Goal: Task Accomplishment & Management: Use online tool/utility

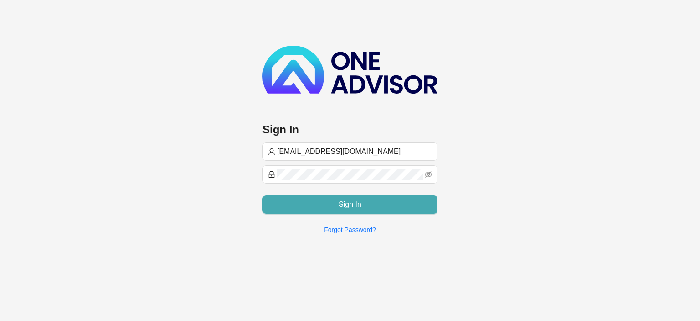
type input "[EMAIL_ADDRESS][DOMAIN_NAME]"
click at [386, 208] on button "Sign In" at bounding box center [350, 204] width 175 height 18
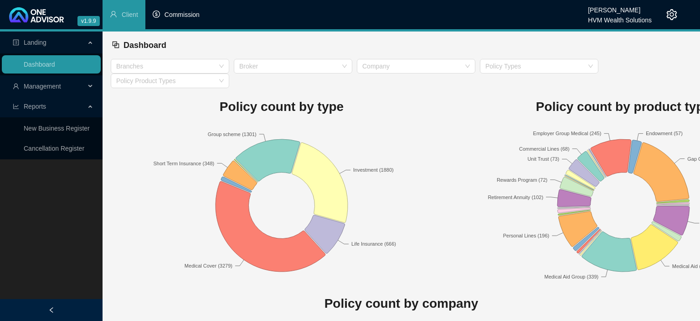
click at [184, 14] on span "Commission" at bounding box center [182, 14] width 35 height 7
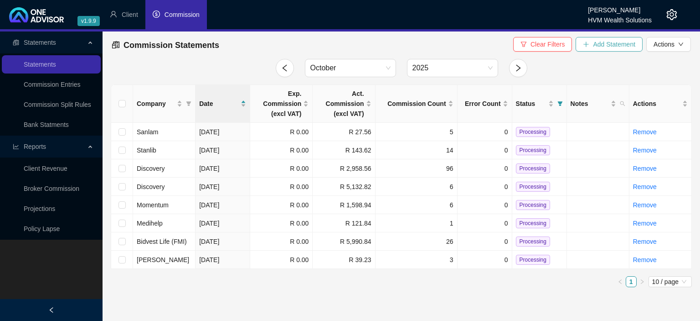
click at [606, 46] on span "Add Statement" at bounding box center [614, 44] width 42 height 10
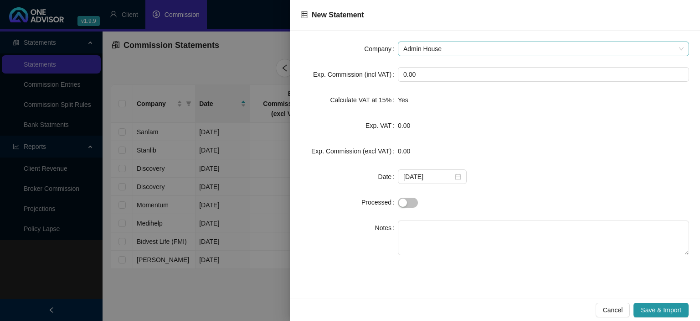
click at [418, 51] on span "Admin House" at bounding box center [544, 49] width 280 height 14
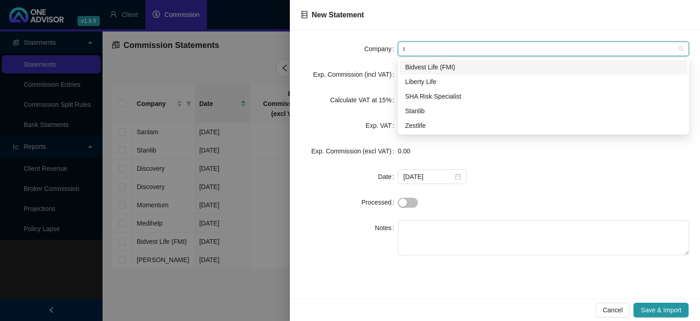
type input "li"
click at [445, 80] on div "Liberty Life" at bounding box center [543, 82] width 277 height 10
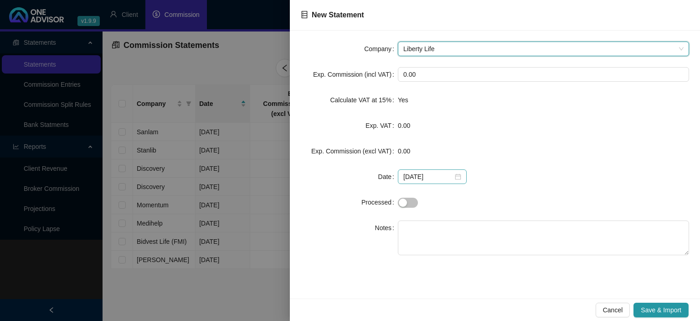
click at [452, 180] on div "[DATE]" at bounding box center [433, 176] width 58 height 10
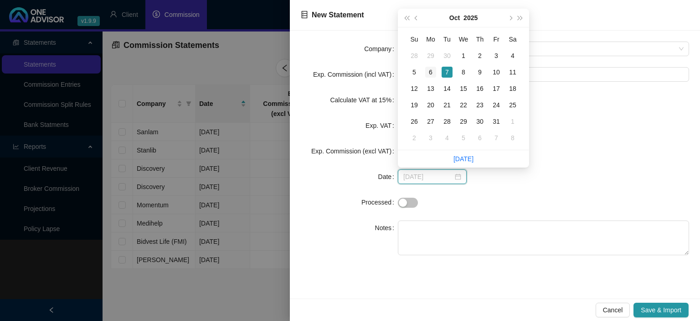
type input "[DATE]"
click at [431, 71] on div "6" at bounding box center [430, 72] width 11 height 11
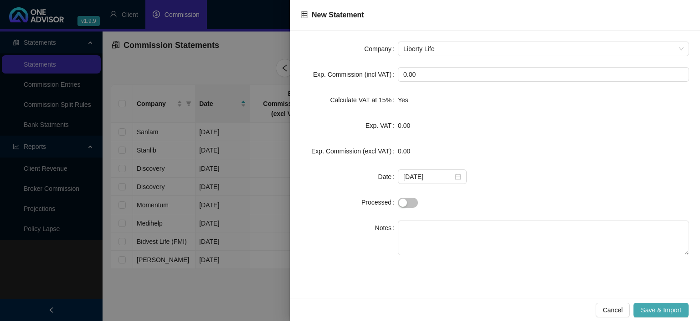
click at [647, 308] on span "Save & Import" at bounding box center [661, 310] width 41 height 10
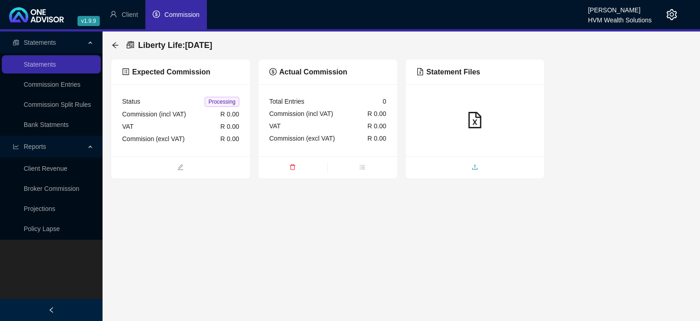
click at [476, 170] on icon "upload" at bounding box center [475, 167] width 6 height 6
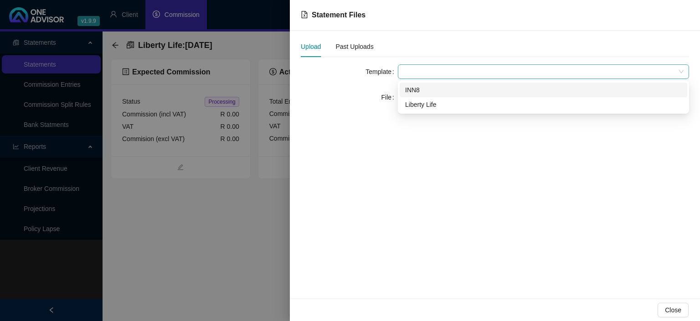
click at [430, 71] on span at bounding box center [544, 72] width 280 height 14
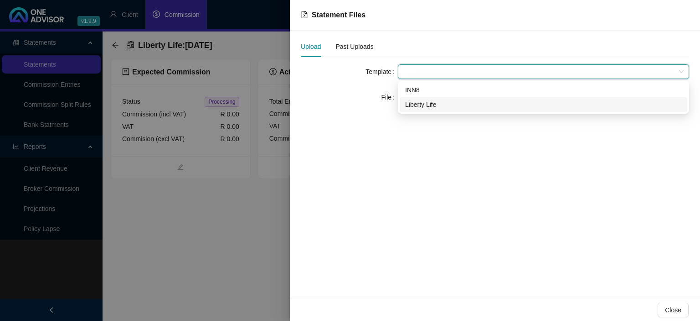
click at [413, 105] on div "Liberty Life" at bounding box center [543, 104] width 277 height 10
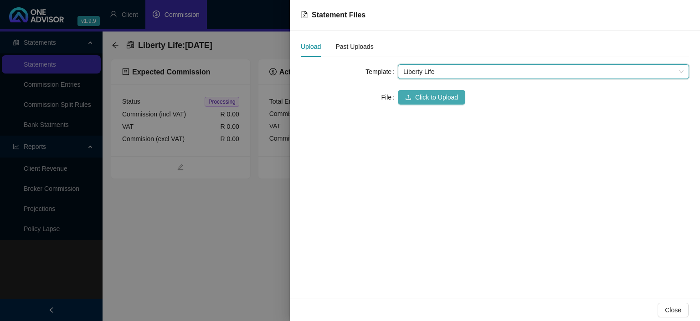
click at [408, 92] on button "Click to Upload" at bounding box center [431, 97] width 67 height 15
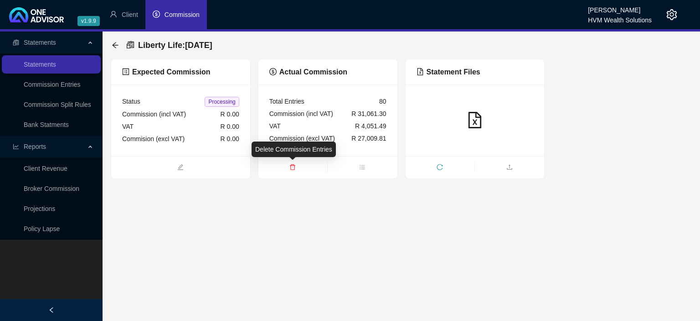
click at [295, 166] on icon "delete" at bounding box center [293, 167] width 6 height 6
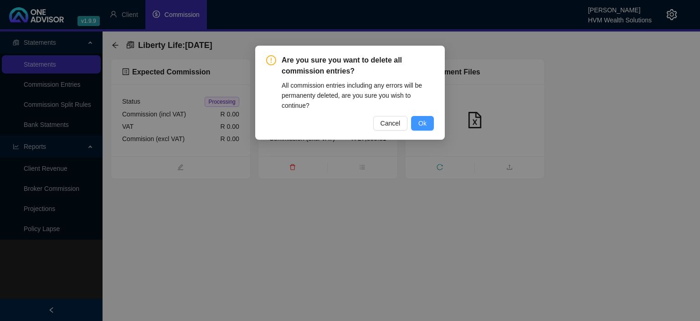
click at [425, 121] on span "Ok" at bounding box center [423, 123] width 8 height 10
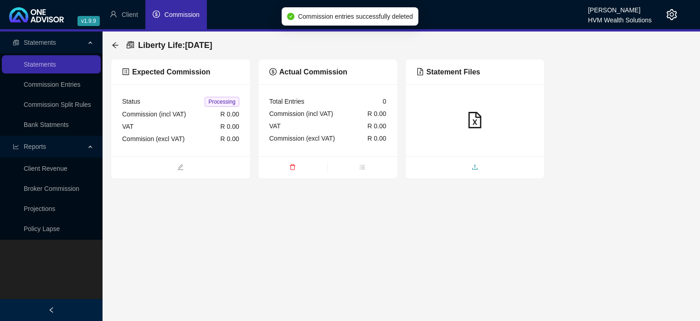
click at [470, 167] on span "upload" at bounding box center [475, 168] width 139 height 10
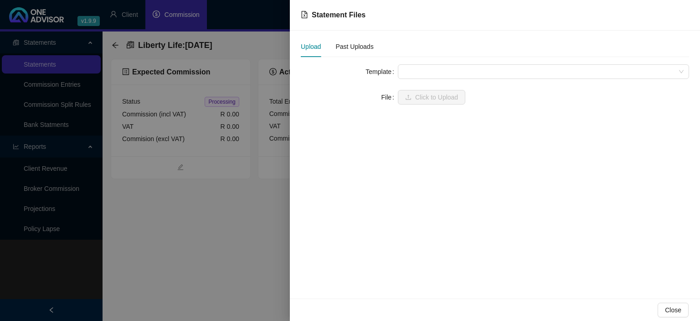
click at [412, 73] on span at bounding box center [544, 72] width 280 height 14
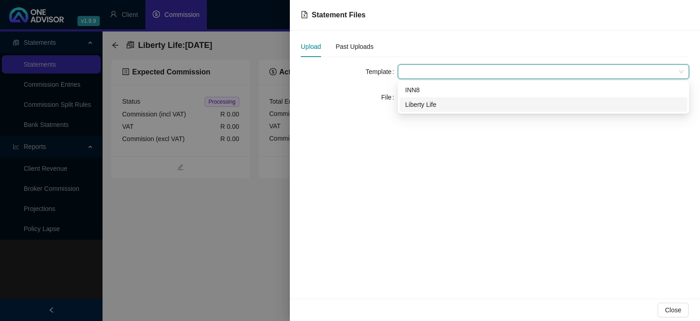
click at [417, 104] on div "Liberty Life" at bounding box center [543, 104] width 277 height 10
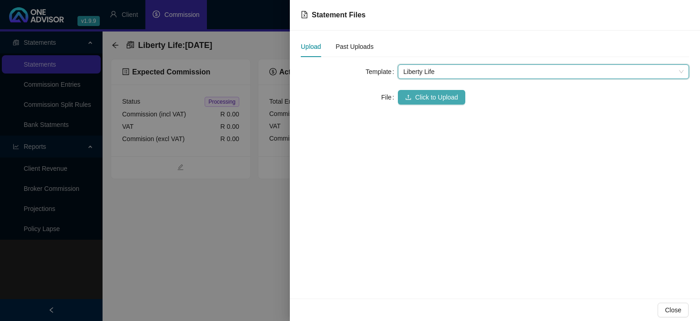
click at [417, 98] on span "Click to Upload" at bounding box center [436, 97] width 43 height 10
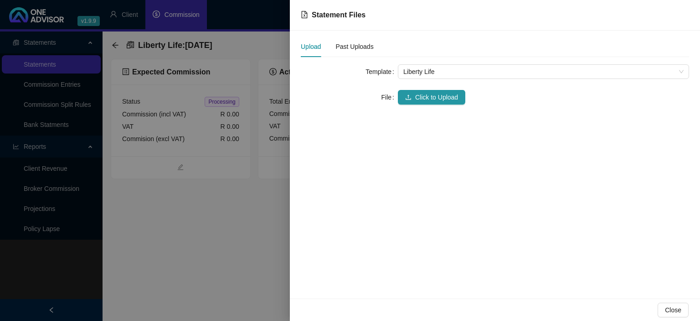
click at [202, 228] on div at bounding box center [350, 160] width 700 height 321
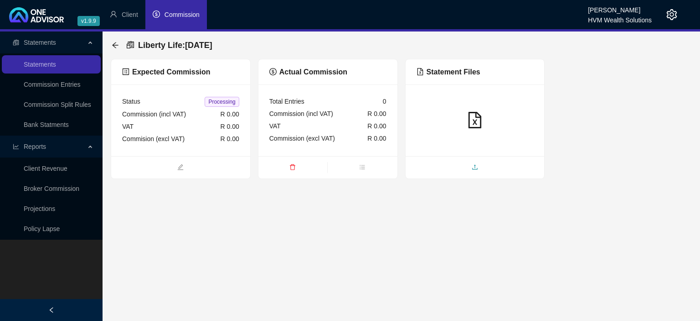
click at [475, 167] on icon "upload" at bounding box center [475, 167] width 6 height 6
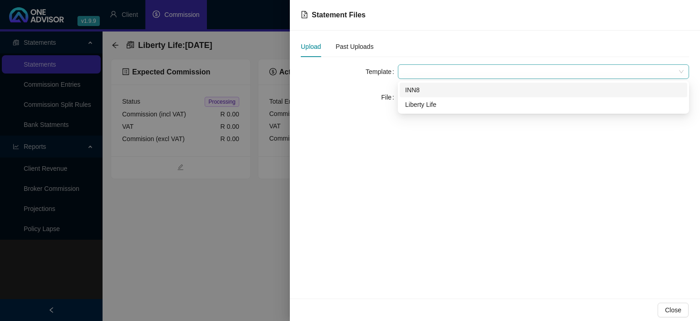
click at [441, 72] on span at bounding box center [544, 72] width 280 height 14
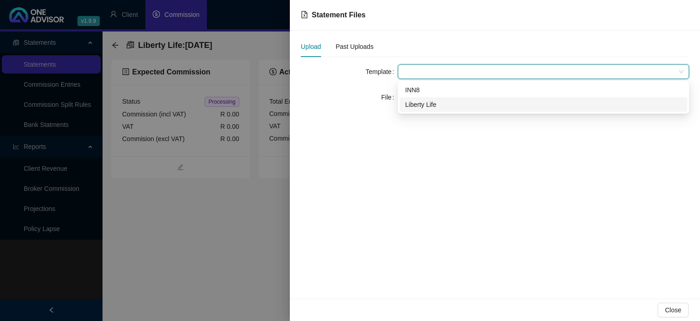
click at [426, 107] on div "Liberty Life" at bounding box center [543, 104] width 277 height 10
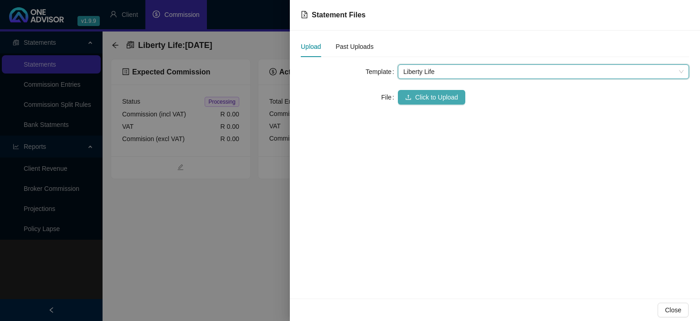
click at [423, 102] on button "Click to Upload" at bounding box center [431, 97] width 67 height 15
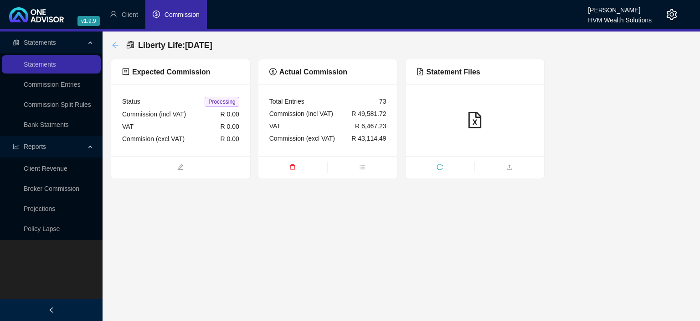
click at [114, 46] on icon "arrow-left" at bounding box center [115, 45] width 6 height 6
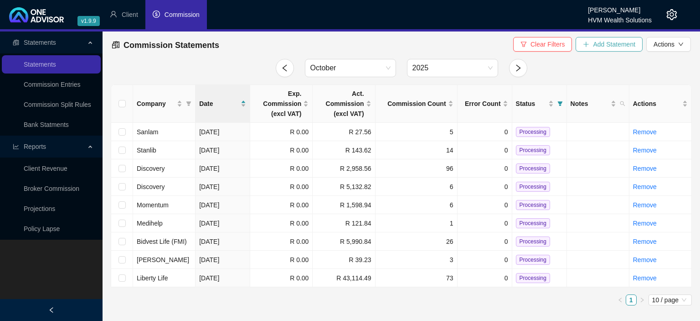
click at [615, 43] on span "Add Statement" at bounding box center [614, 44] width 42 height 10
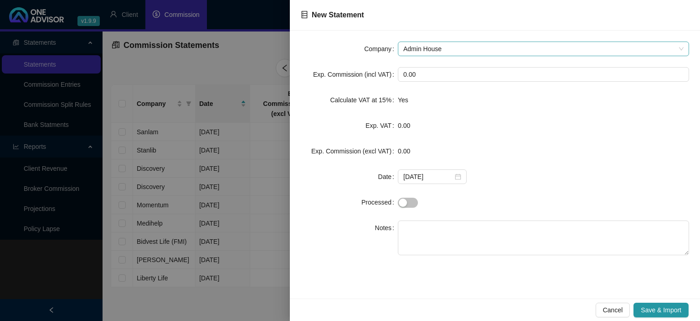
click at [439, 53] on span "Admin House" at bounding box center [544, 49] width 280 height 14
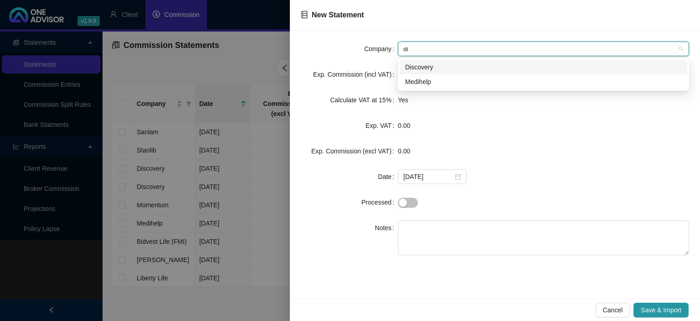
type input "dis"
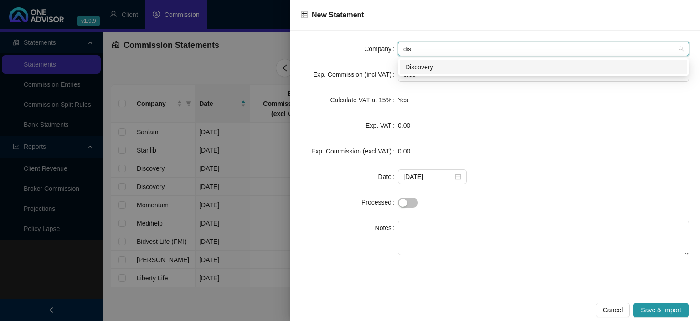
click at [420, 62] on div "Discovery" at bounding box center [543, 67] width 277 height 10
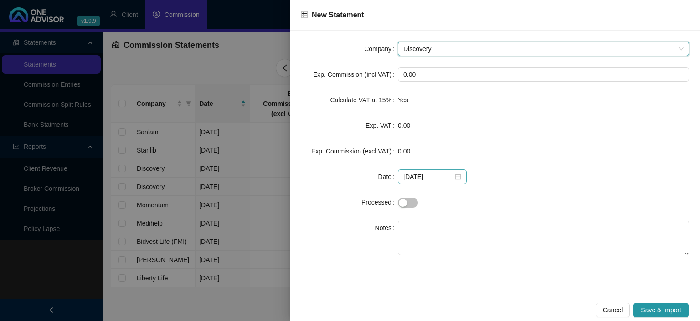
click at [456, 177] on div "[DATE]" at bounding box center [433, 176] width 58 height 10
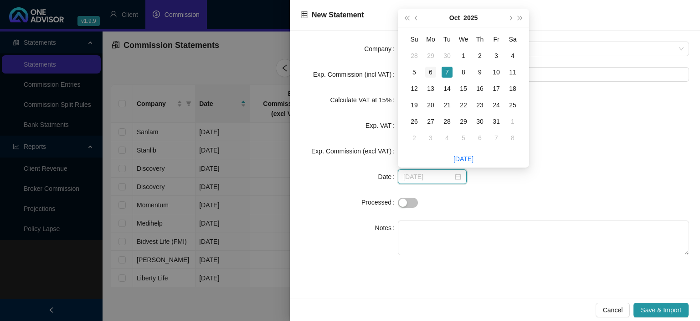
type input "[DATE]"
click at [433, 73] on div "6" at bounding box center [430, 72] width 11 height 11
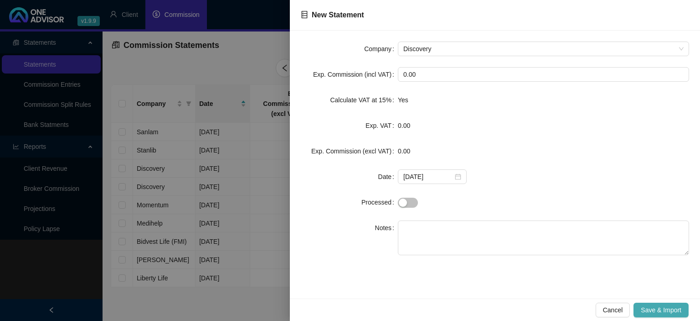
click at [652, 310] on span "Save & Import" at bounding box center [661, 310] width 41 height 10
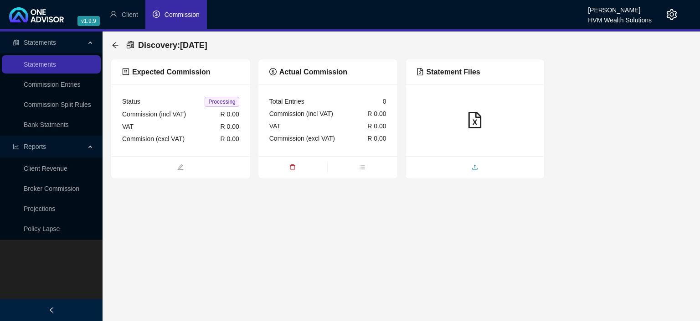
click at [435, 167] on span "upload" at bounding box center [475, 168] width 139 height 10
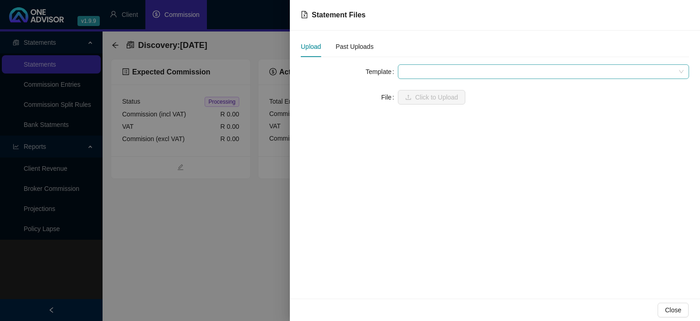
click at [415, 72] on span at bounding box center [544, 72] width 280 height 14
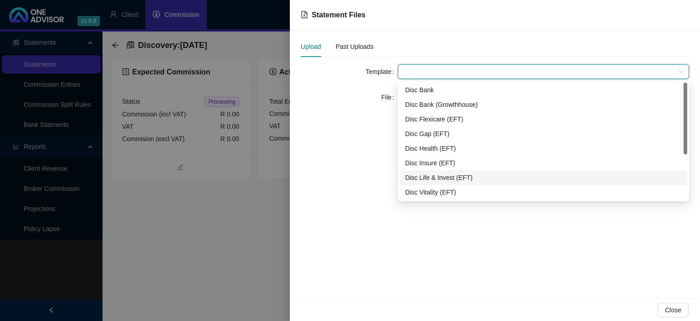
click at [428, 178] on div "Disc Life & Invest (EFT)" at bounding box center [543, 177] width 277 height 10
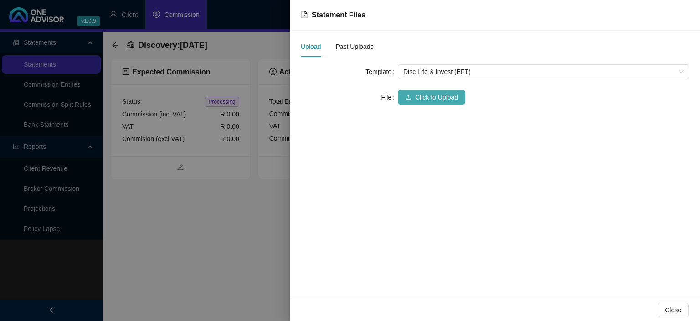
click at [422, 96] on span "Click to Upload" at bounding box center [436, 97] width 43 height 10
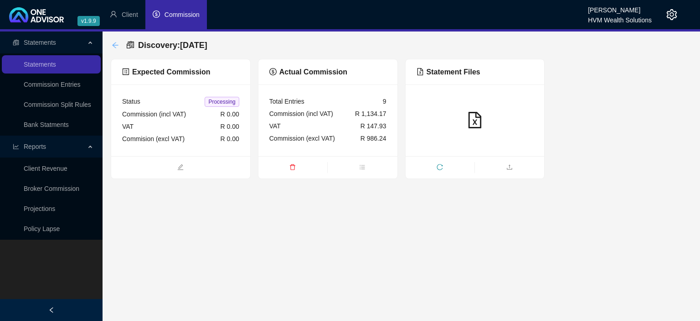
click at [117, 45] on icon "arrow-left" at bounding box center [115, 45] width 6 height 6
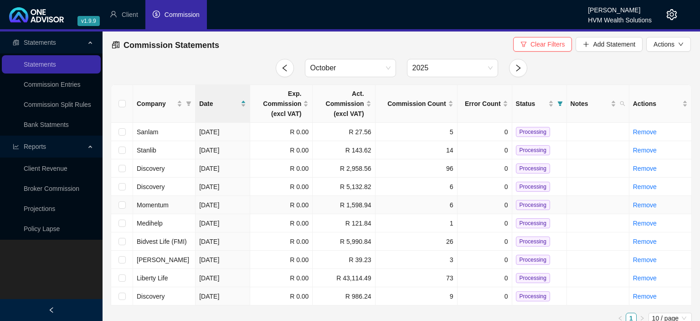
click at [162, 204] on span "Momentum" at bounding box center [153, 204] width 32 height 7
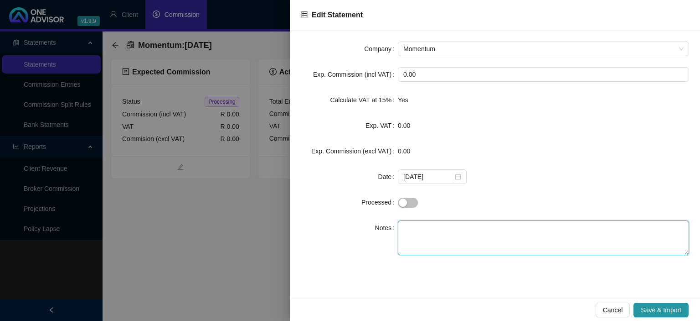
click at [422, 225] on textarea at bounding box center [543, 237] width 291 height 35
type textarea "FIN"
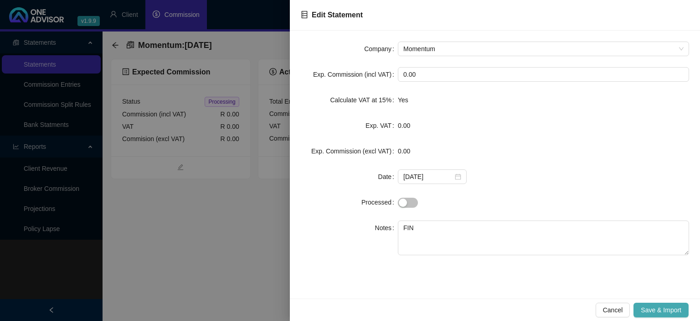
click at [663, 308] on span "Save & Import" at bounding box center [661, 310] width 41 height 10
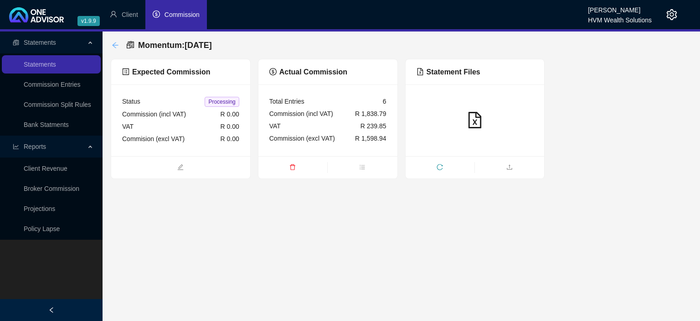
click at [114, 47] on icon "arrow-left" at bounding box center [115, 44] width 7 height 7
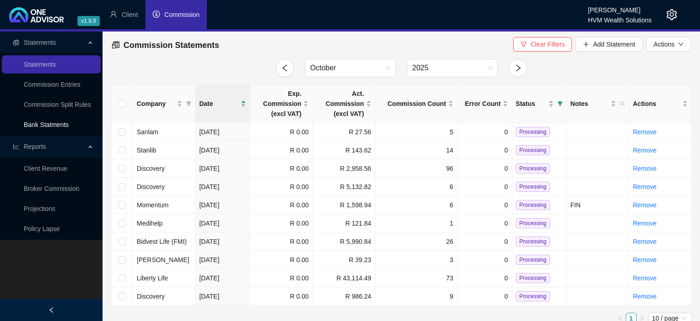
click at [56, 127] on link "Bank Statments" at bounding box center [46, 124] width 45 height 7
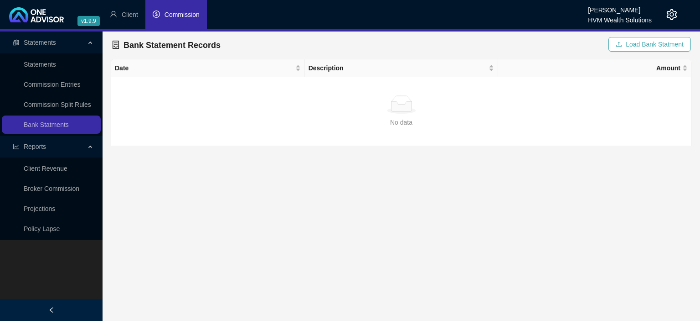
click at [617, 45] on button "Load Bank Statment" at bounding box center [650, 44] width 83 height 15
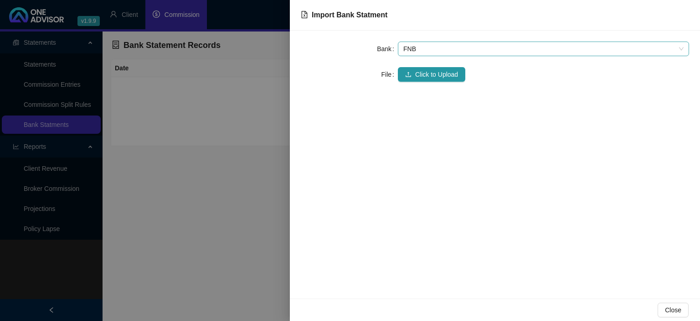
click at [443, 52] on span "FNB" at bounding box center [544, 49] width 280 height 14
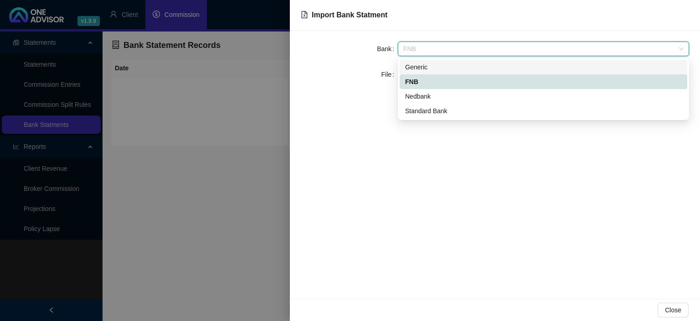
click at [419, 70] on div "Generic" at bounding box center [543, 67] width 277 height 10
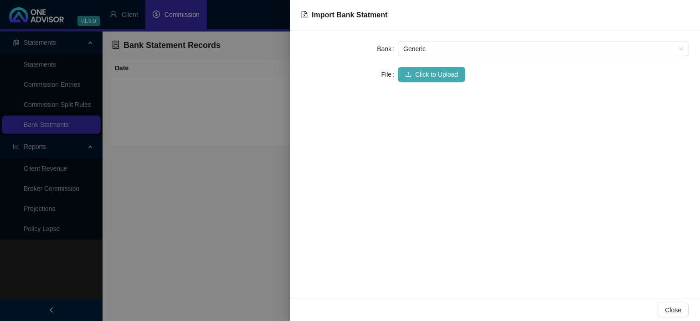
click at [414, 76] on button "Click to Upload" at bounding box center [431, 74] width 67 height 15
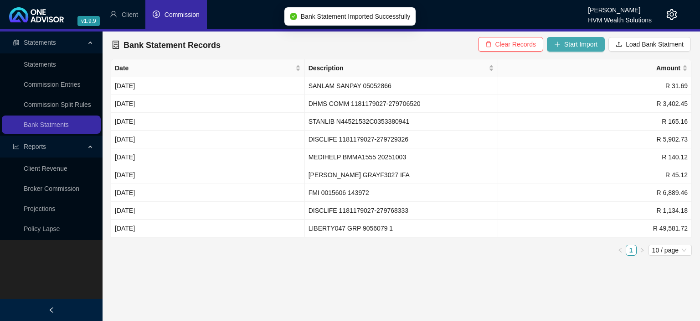
click at [570, 46] on span "Start Import" at bounding box center [581, 44] width 33 height 10
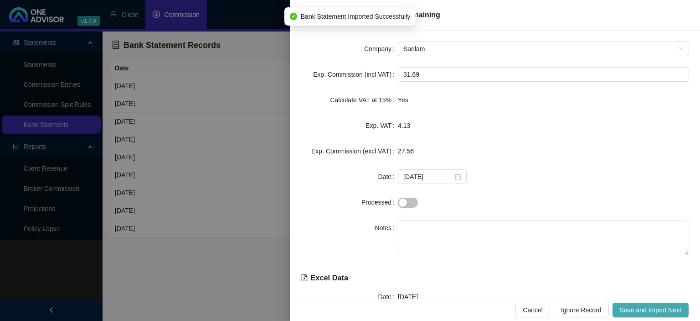
click at [632, 307] on span "Save and Import Next" at bounding box center [651, 310] width 62 height 10
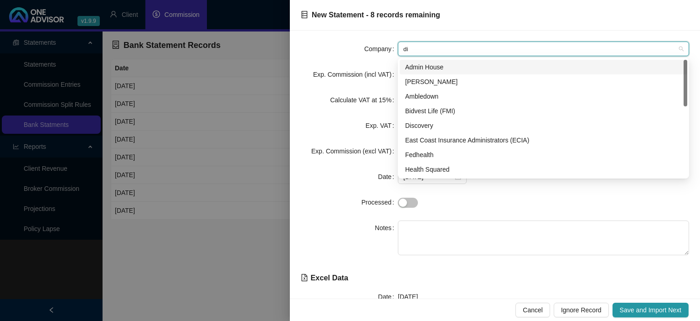
type input "dis"
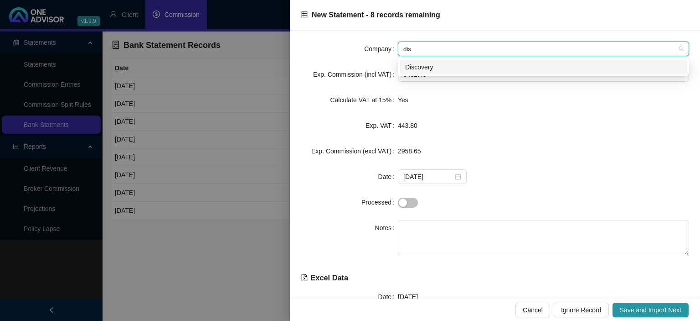
click at [442, 71] on div "Discovery" at bounding box center [543, 67] width 277 height 10
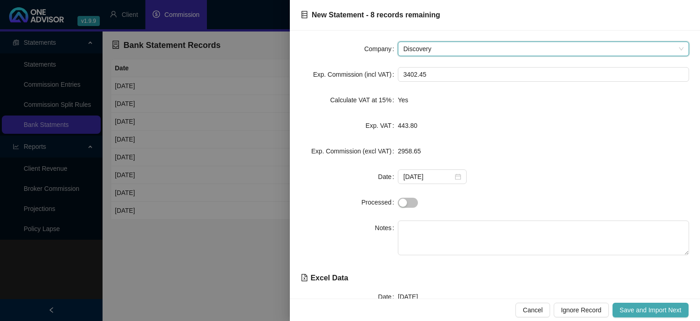
click at [630, 310] on span "Save and Import Next" at bounding box center [651, 310] width 62 height 10
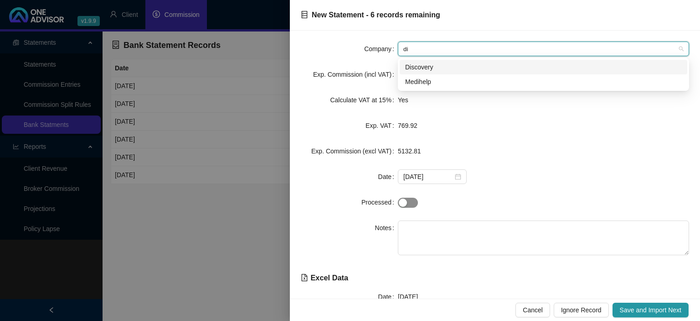
type input "dis"
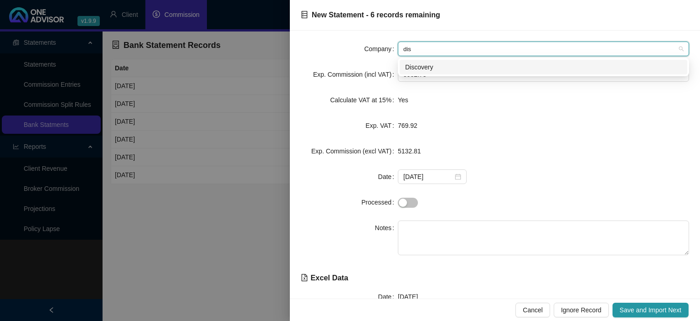
click at [428, 70] on div "Discovery" at bounding box center [543, 67] width 277 height 10
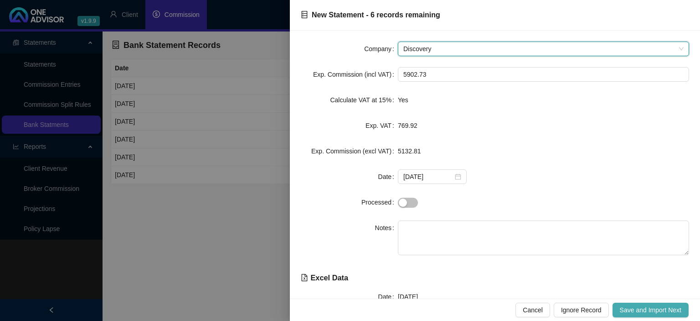
click at [661, 312] on span "Save and Import Next" at bounding box center [651, 310] width 62 height 10
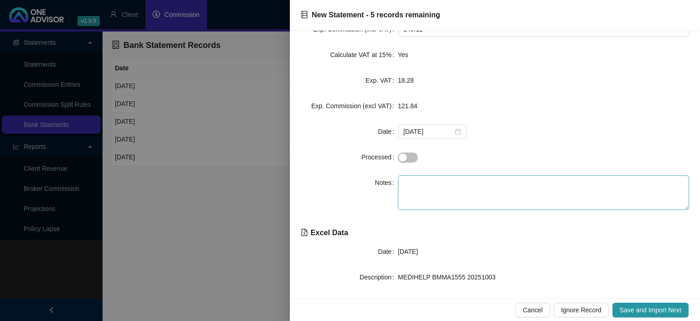
scroll to position [79, 0]
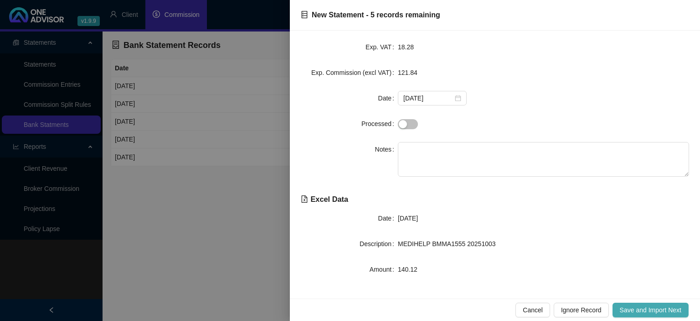
click at [628, 306] on span "Save and Import Next" at bounding box center [651, 310] width 62 height 10
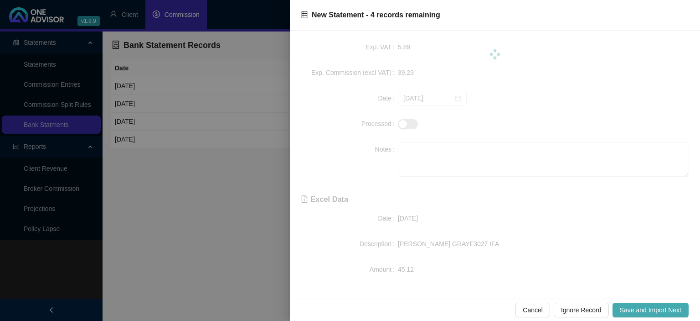
scroll to position [0, 0]
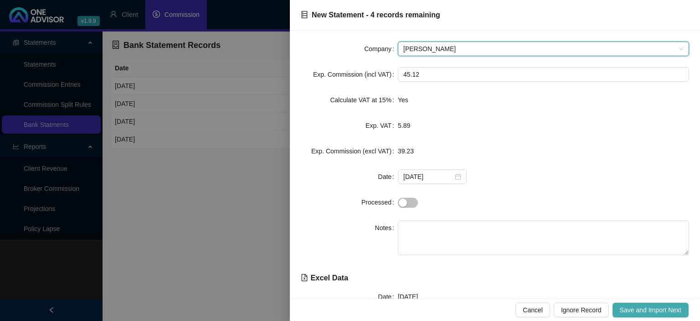
click at [638, 314] on span "Save and Import Next" at bounding box center [651, 310] width 62 height 10
click at [634, 310] on span "Save and Import Next" at bounding box center [651, 310] width 62 height 10
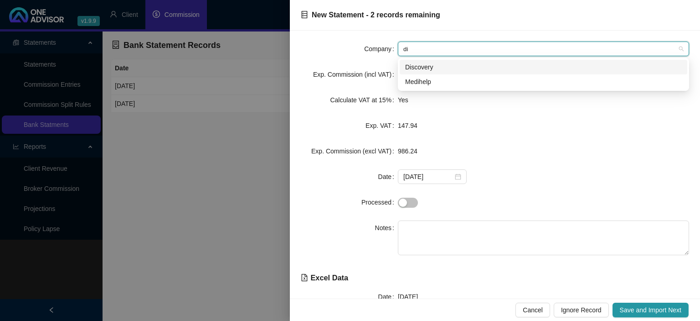
type input "dis"
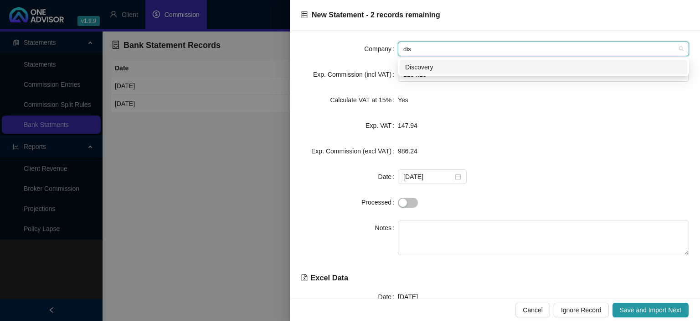
click at [423, 69] on div "Discovery" at bounding box center [543, 67] width 277 height 10
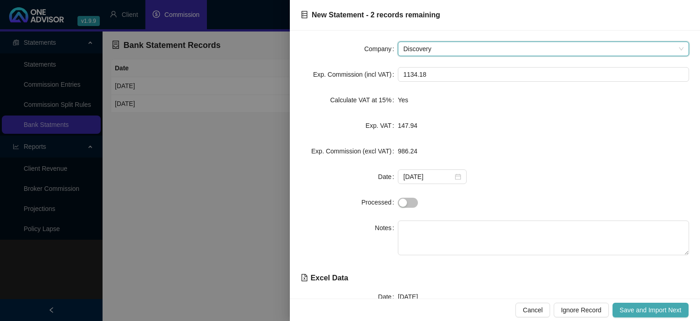
click at [625, 311] on span "Save and Import Next" at bounding box center [651, 310] width 62 height 10
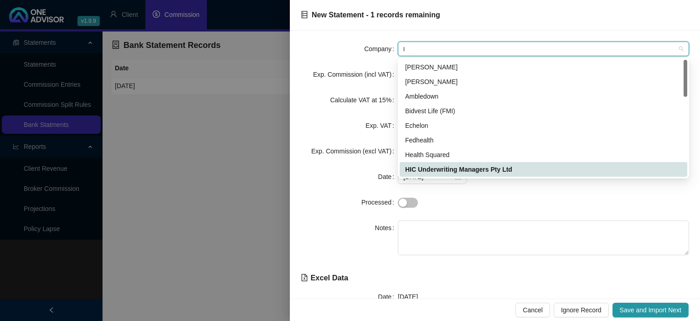
type input "li"
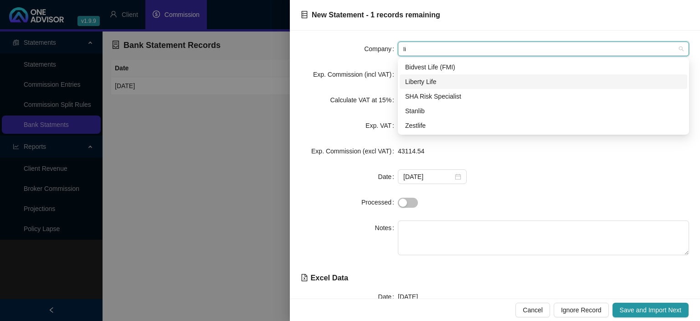
click at [428, 79] on div "Liberty Life" at bounding box center [543, 82] width 277 height 10
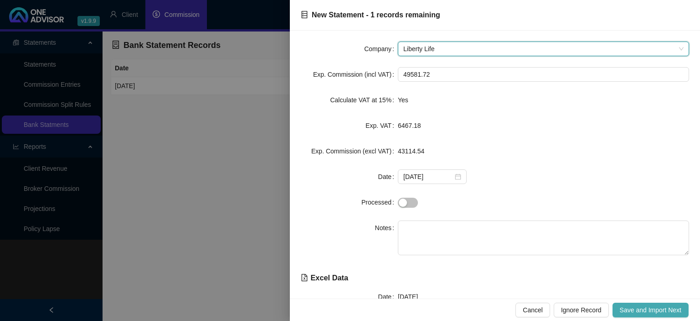
click at [637, 309] on span "Save and Import Next" at bounding box center [651, 310] width 62 height 10
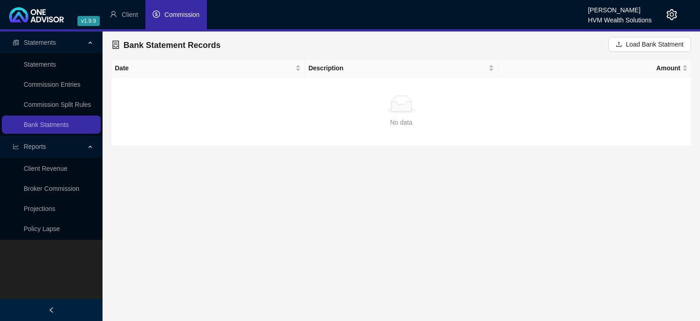
click at [160, 18] on icon "dollar" at bounding box center [156, 13] width 7 height 7
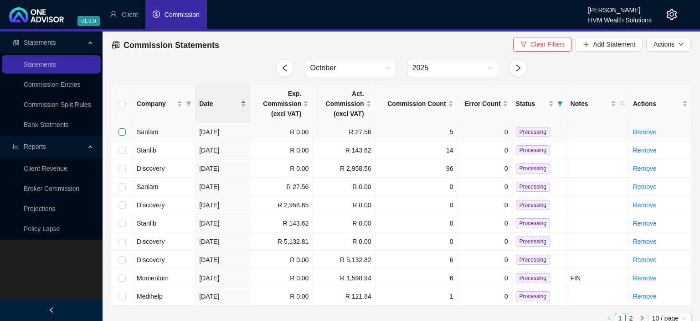
click at [123, 131] on input "checkbox" at bounding box center [122, 131] width 7 height 7
checkbox input "true"
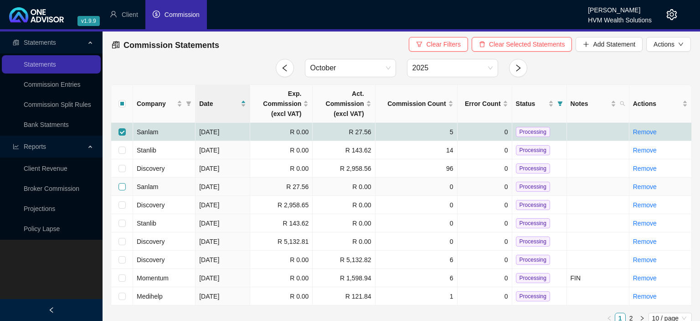
click at [123, 187] on input "checkbox" at bounding box center [122, 186] width 7 height 7
checkbox input "true"
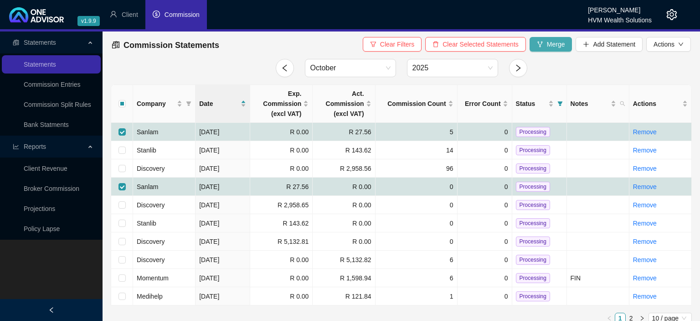
click at [544, 45] on button "Merge" at bounding box center [551, 44] width 43 height 15
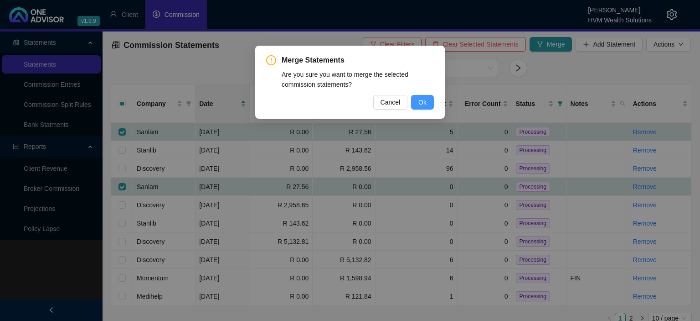
click at [420, 99] on span "Ok" at bounding box center [423, 102] width 8 height 10
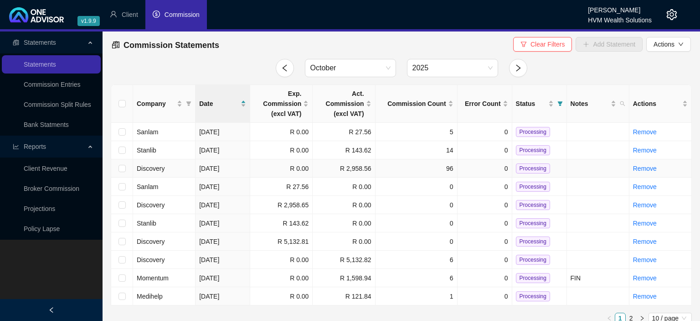
checkbox input "false"
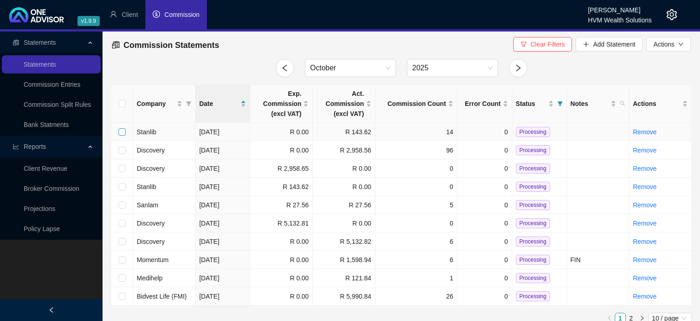
click at [123, 132] on input "checkbox" at bounding box center [122, 131] width 7 height 7
checkbox input "true"
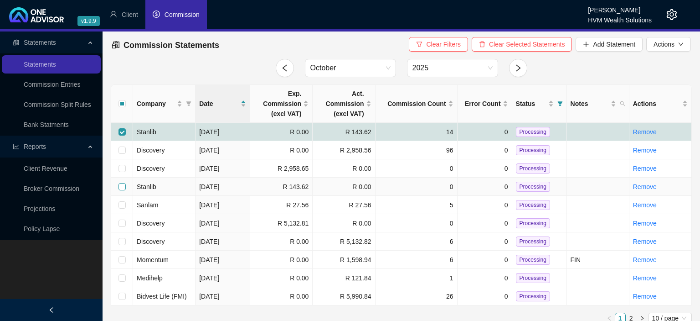
click at [121, 187] on input "checkbox" at bounding box center [122, 186] width 7 height 7
checkbox input "true"
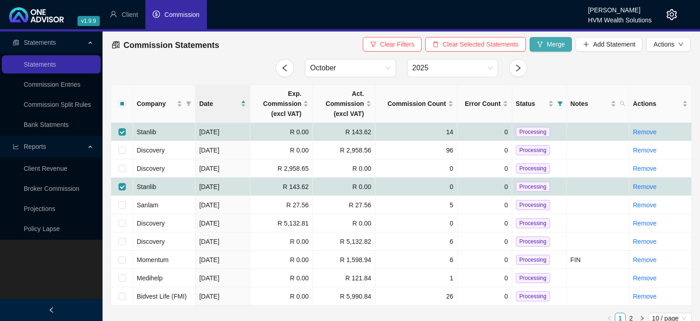
click at [550, 41] on span "Merge" at bounding box center [556, 44] width 18 height 10
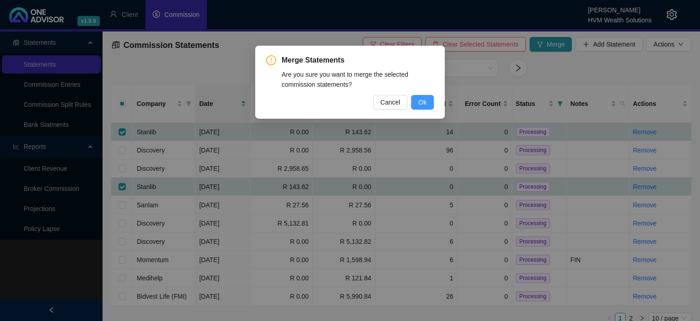
click at [424, 99] on span "Ok" at bounding box center [423, 102] width 8 height 10
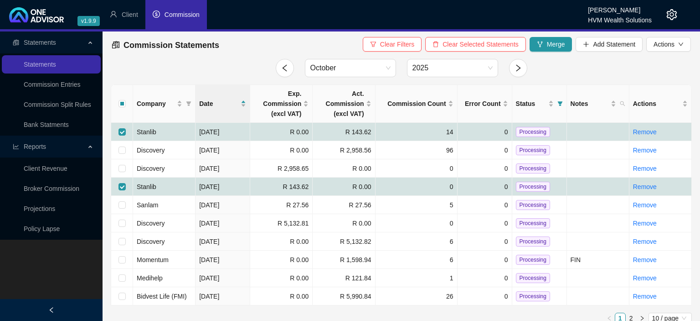
checkbox input "false"
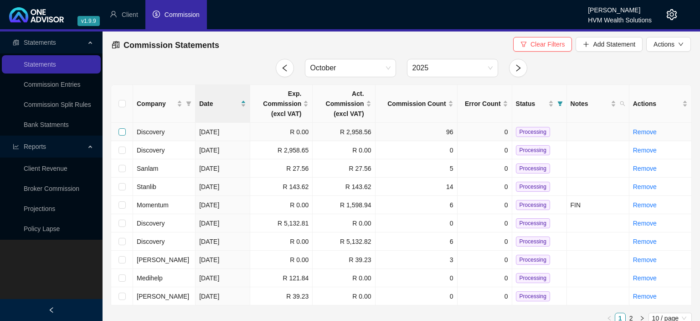
click at [122, 133] on input "checkbox" at bounding box center [122, 131] width 7 height 7
checkbox input "true"
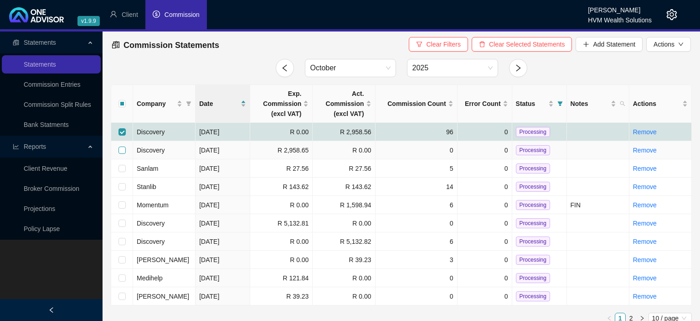
click at [122, 150] on input "checkbox" at bounding box center [122, 149] width 7 height 7
checkbox input "true"
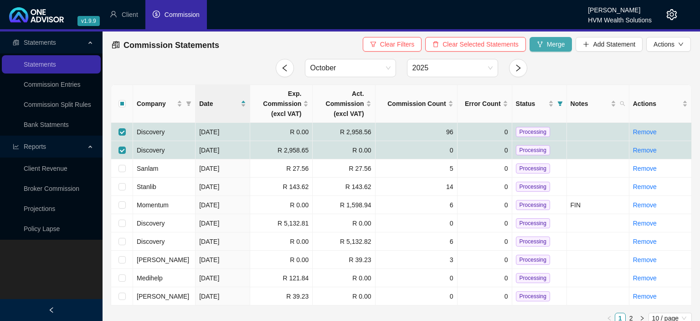
click at [559, 50] on button "Merge" at bounding box center [551, 44] width 43 height 15
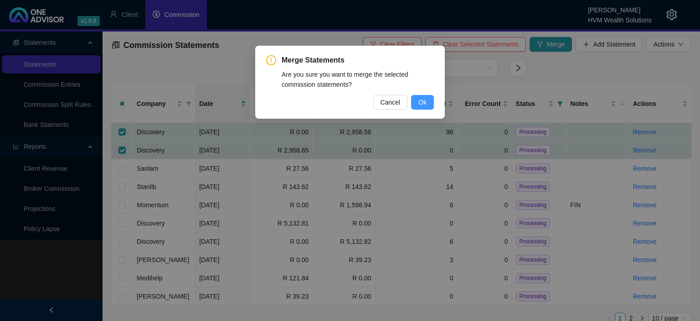
click at [423, 106] on span "Ok" at bounding box center [423, 102] width 8 height 10
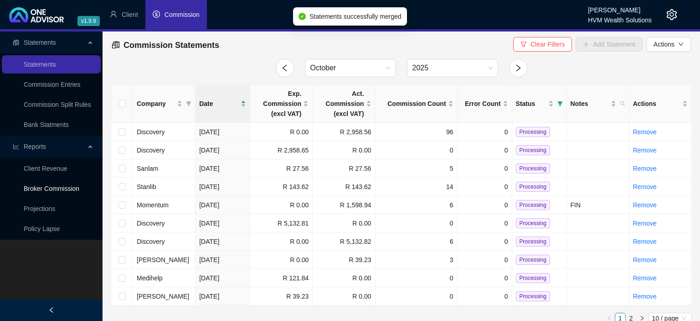
checkbox input "false"
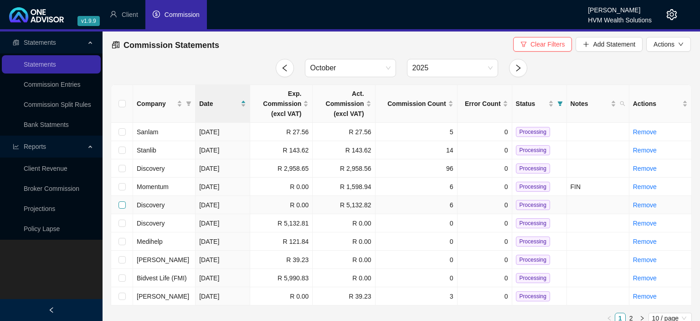
click at [121, 205] on input "checkbox" at bounding box center [122, 204] width 7 height 7
checkbox input "true"
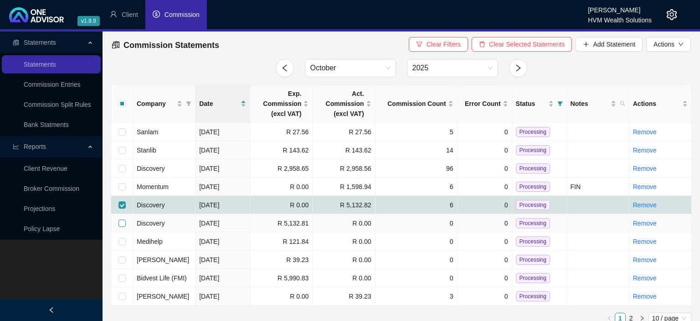
click at [121, 222] on input "checkbox" at bounding box center [122, 222] width 7 height 7
checkbox input "true"
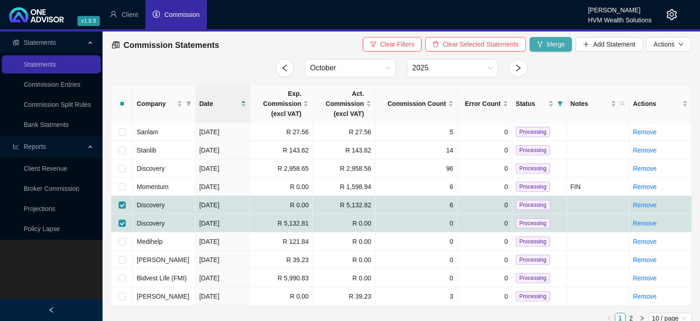
click at [554, 41] on span "Merge" at bounding box center [556, 44] width 18 height 10
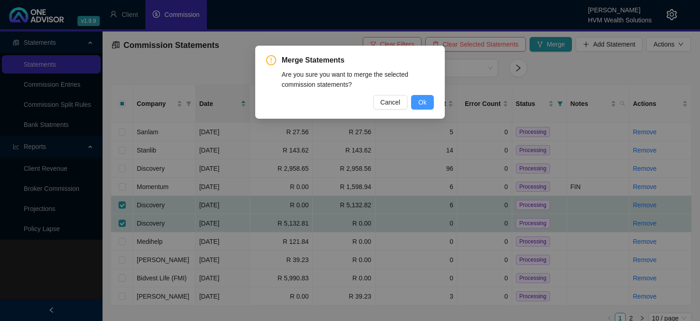
click at [419, 105] on button "Ok" at bounding box center [422, 102] width 23 height 15
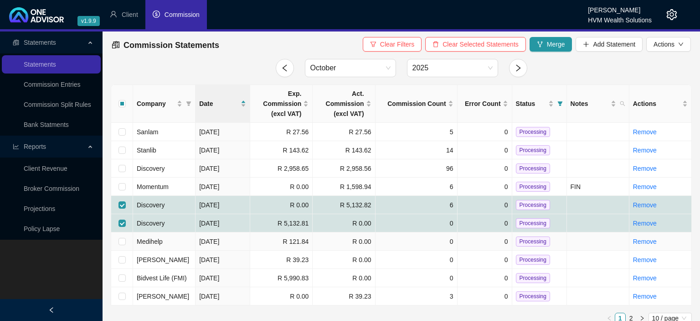
checkbox input "false"
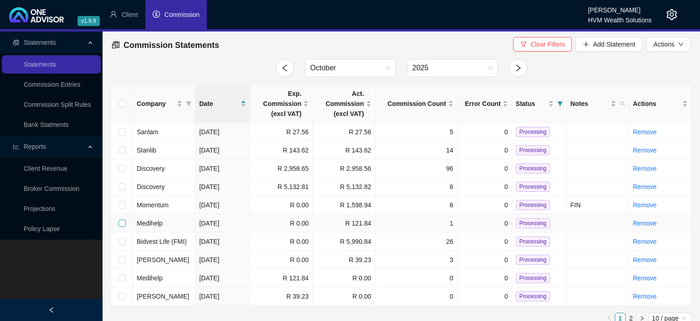
click at [122, 222] on input "checkbox" at bounding box center [122, 222] width 7 height 7
checkbox input "true"
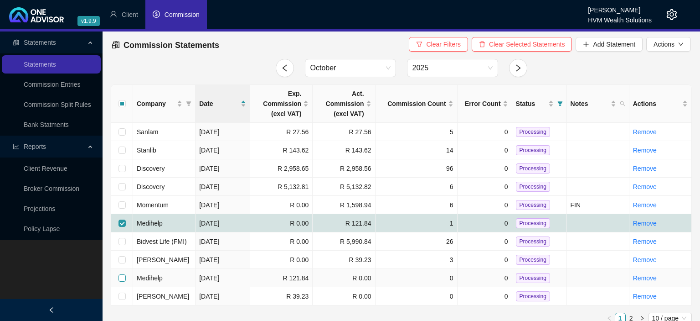
click at [119, 276] on input "checkbox" at bounding box center [122, 277] width 7 height 7
checkbox input "true"
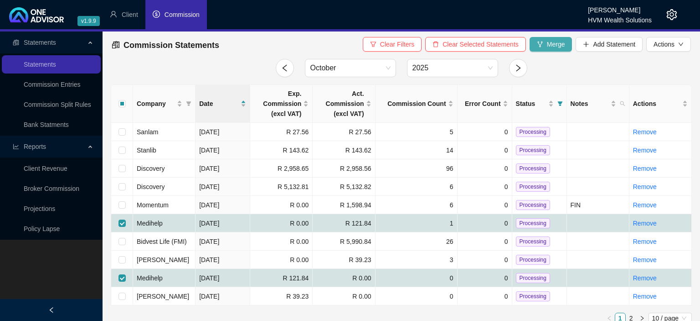
click at [534, 44] on button "Merge" at bounding box center [551, 44] width 43 height 15
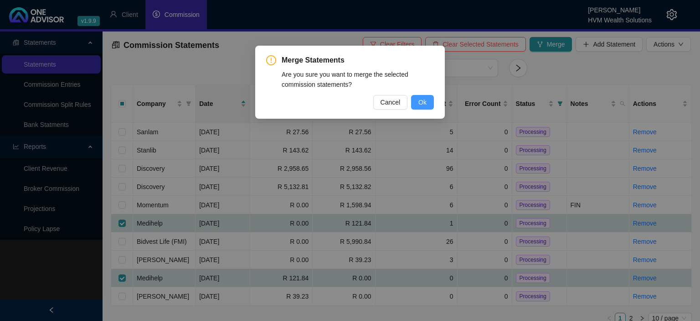
click at [420, 103] on span "Ok" at bounding box center [423, 102] width 8 height 10
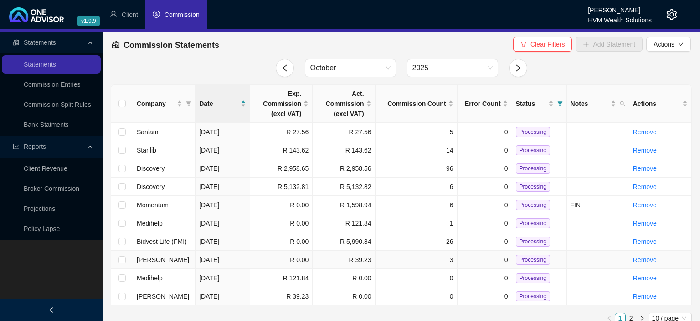
checkbox input "false"
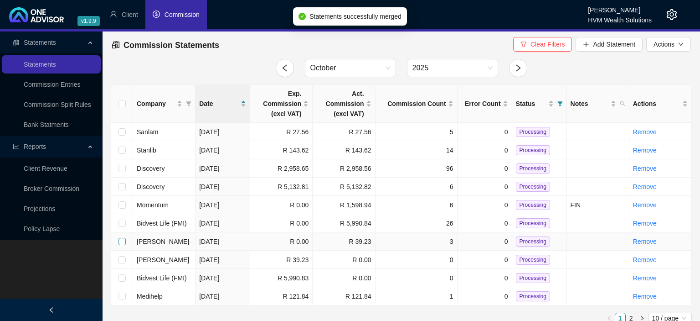
click at [123, 241] on input "checkbox" at bounding box center [122, 241] width 7 height 7
checkbox input "true"
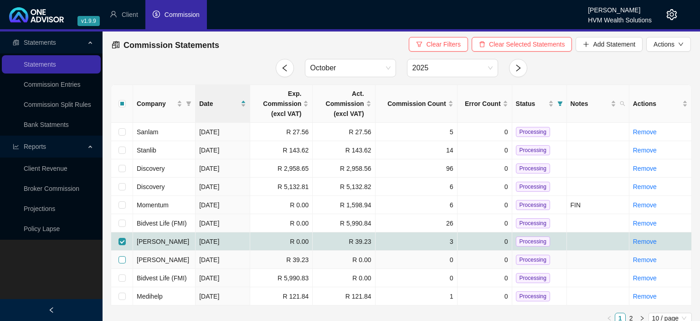
click at [122, 258] on input "checkbox" at bounding box center [122, 259] width 7 height 7
checkbox input "true"
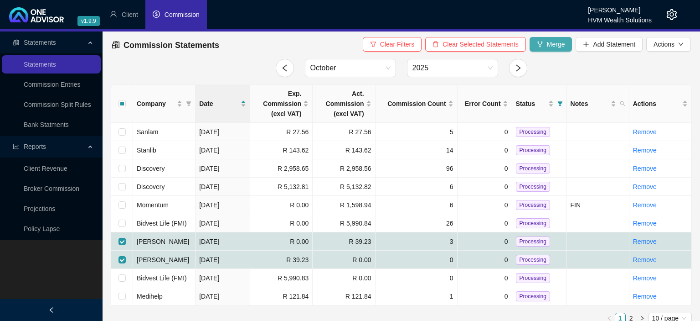
click at [555, 47] on span "Merge" at bounding box center [556, 44] width 18 height 10
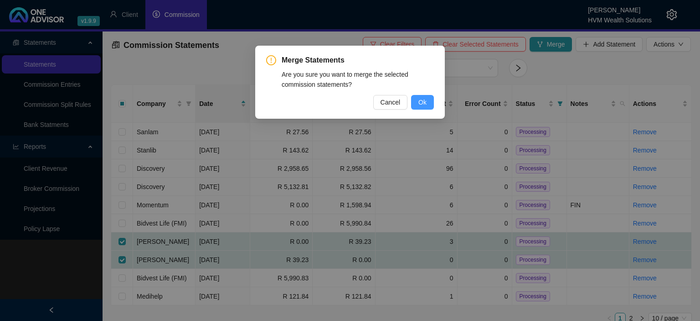
click at [422, 101] on span "Ok" at bounding box center [423, 102] width 8 height 10
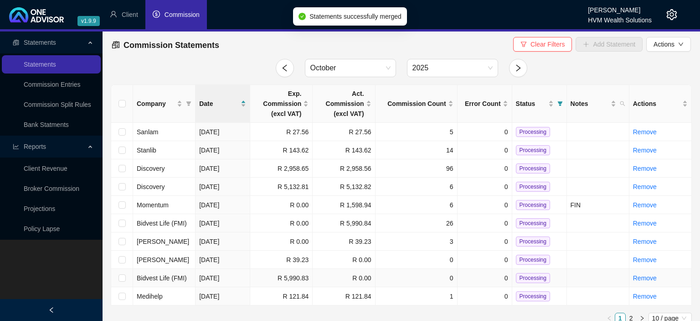
checkbox input "false"
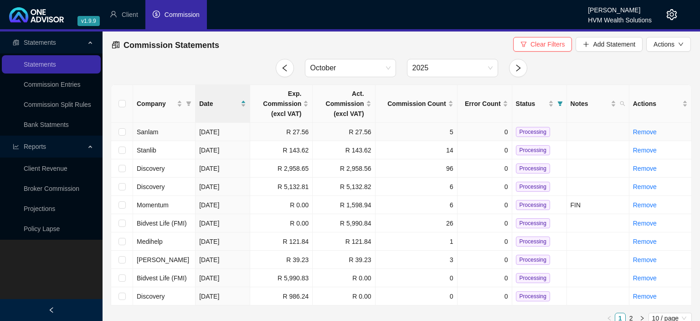
click at [527, 132] on span "Processing" at bounding box center [533, 132] width 34 height 10
click at [524, 132] on span "Processing" at bounding box center [533, 132] width 34 height 10
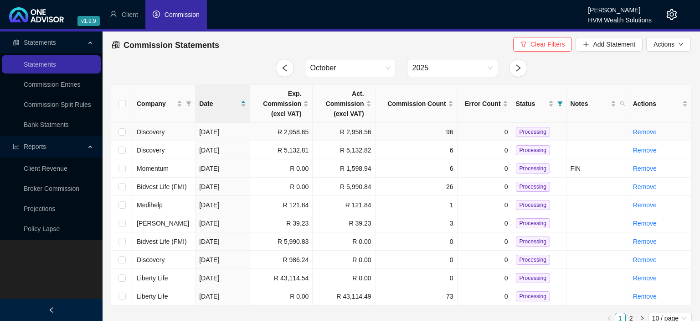
click at [525, 132] on span "Processing" at bounding box center [533, 132] width 34 height 10
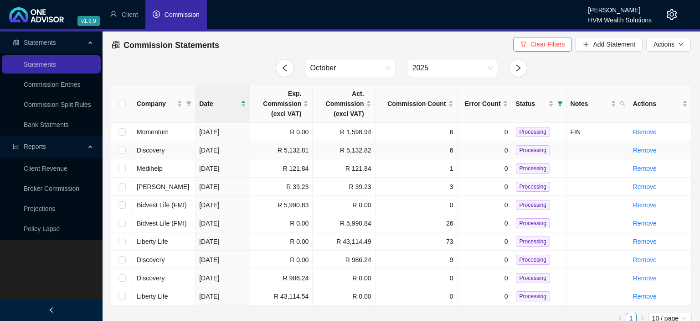
click at [522, 150] on span "Processing" at bounding box center [533, 150] width 34 height 10
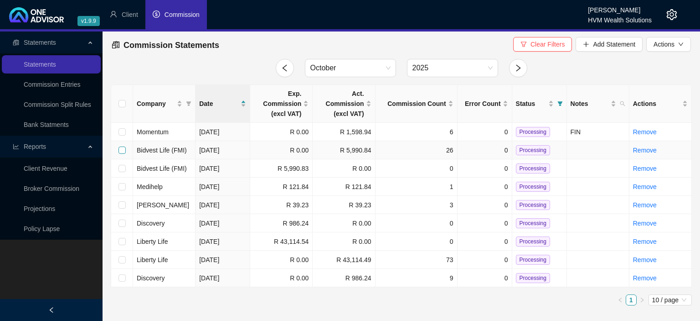
click at [122, 152] on input "checkbox" at bounding box center [122, 149] width 7 height 7
checkbox input "true"
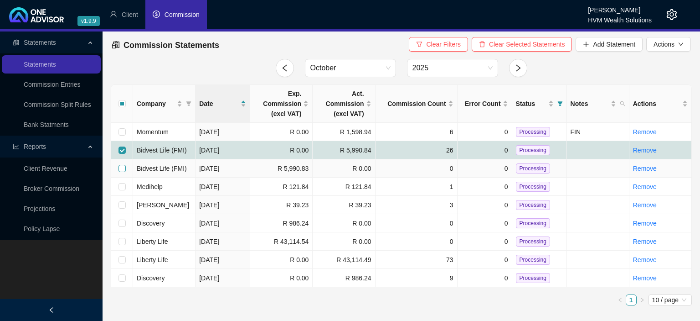
click at [120, 167] on input "checkbox" at bounding box center [122, 168] width 7 height 7
checkbox input "true"
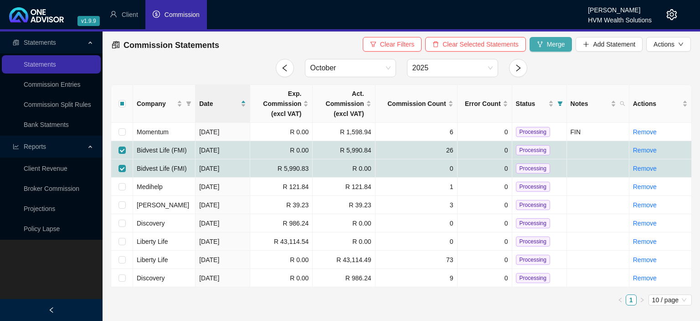
click at [557, 45] on span "Merge" at bounding box center [556, 44] width 18 height 10
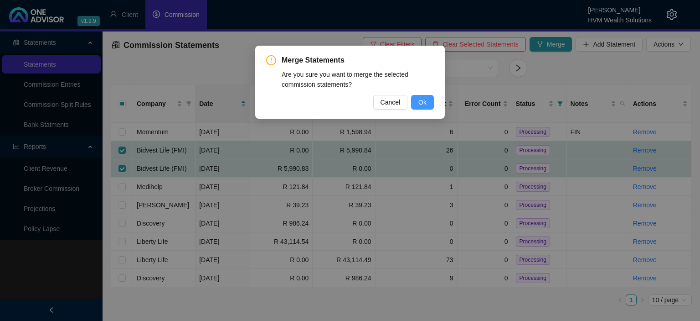
click at [420, 103] on span "Ok" at bounding box center [423, 102] width 8 height 10
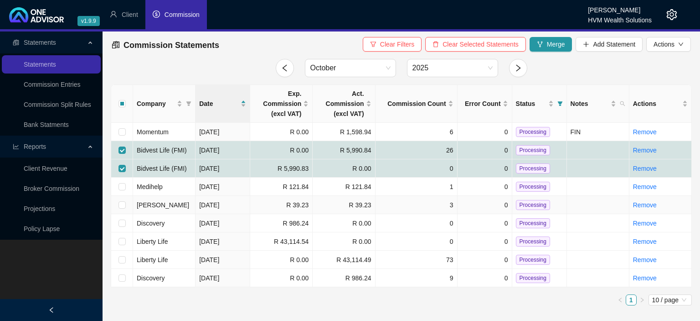
checkbox input "false"
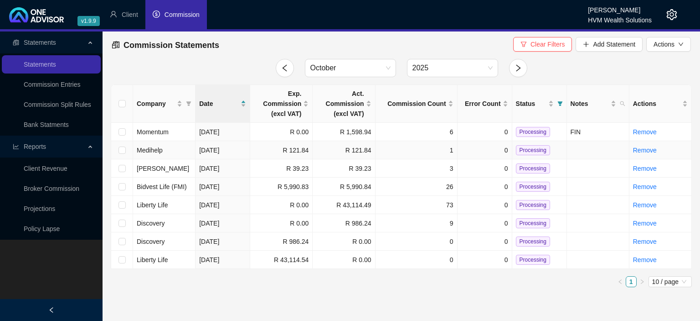
click at [528, 150] on span "Processing" at bounding box center [533, 150] width 34 height 10
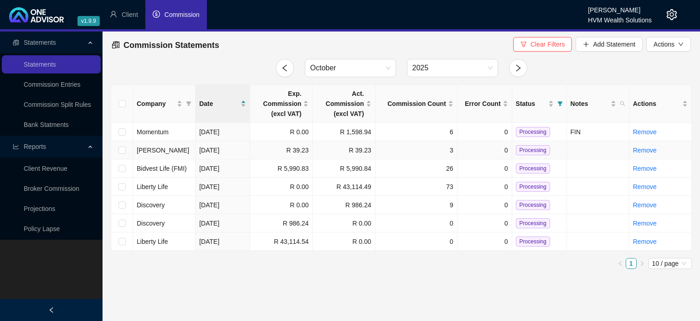
click at [529, 150] on span "Processing" at bounding box center [533, 150] width 34 height 10
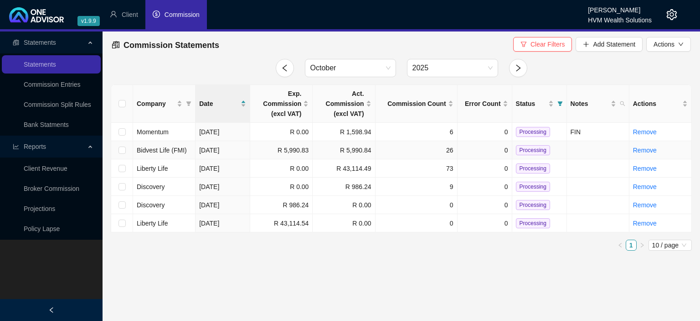
click at [523, 150] on span "Processing" at bounding box center [533, 150] width 34 height 10
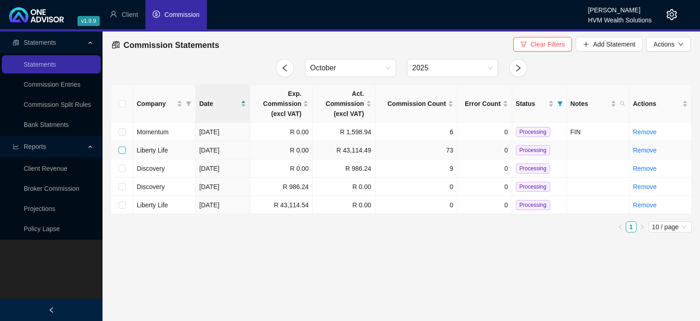
click at [120, 149] on input "checkbox" at bounding box center [122, 149] width 7 height 7
checkbox input "true"
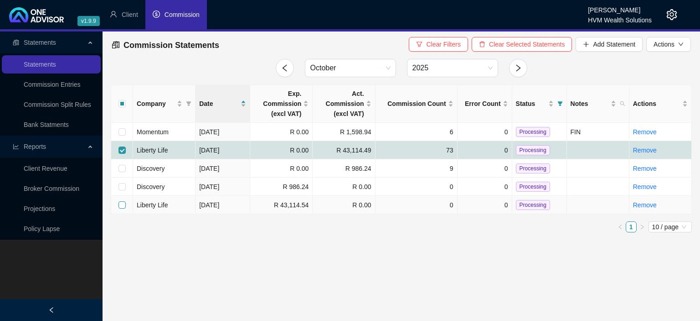
click at [120, 206] on input "checkbox" at bounding box center [122, 204] width 7 height 7
checkbox input "true"
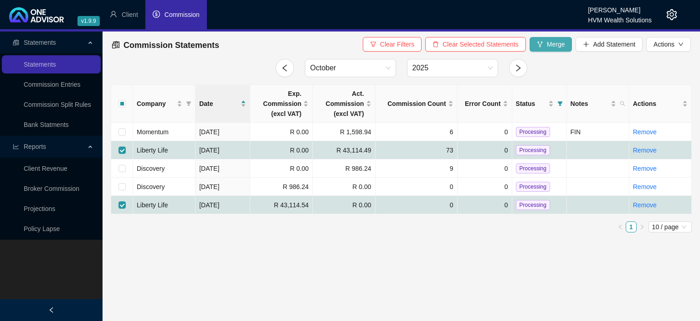
click at [546, 48] on button "Merge" at bounding box center [551, 44] width 43 height 15
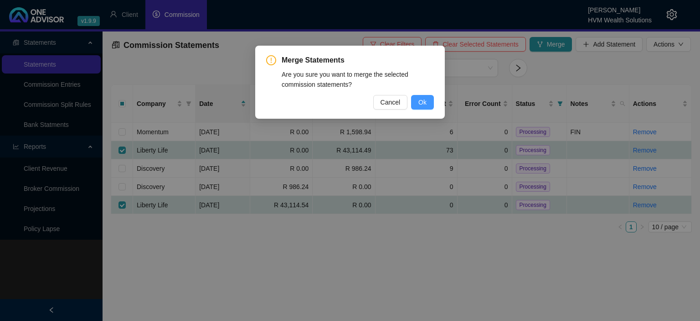
click at [422, 104] on span "Ok" at bounding box center [423, 102] width 8 height 10
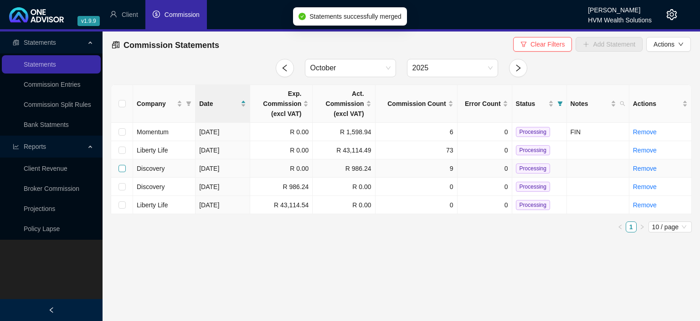
checkbox input "false"
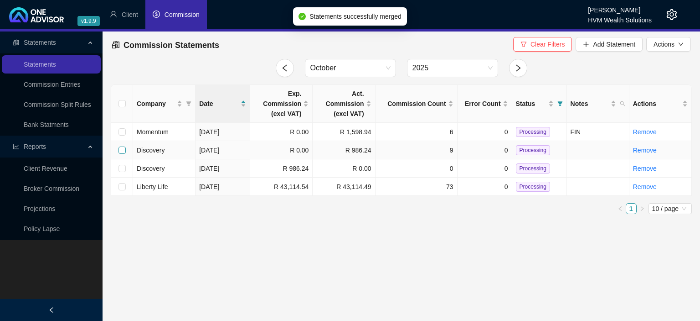
click at [124, 152] on input "checkbox" at bounding box center [122, 149] width 7 height 7
checkbox input "true"
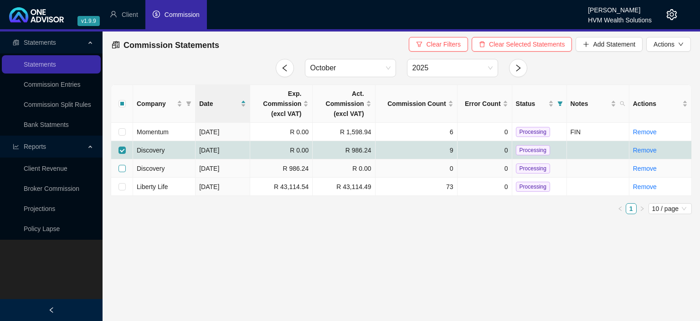
click at [123, 169] on input "checkbox" at bounding box center [122, 168] width 7 height 7
checkbox input "true"
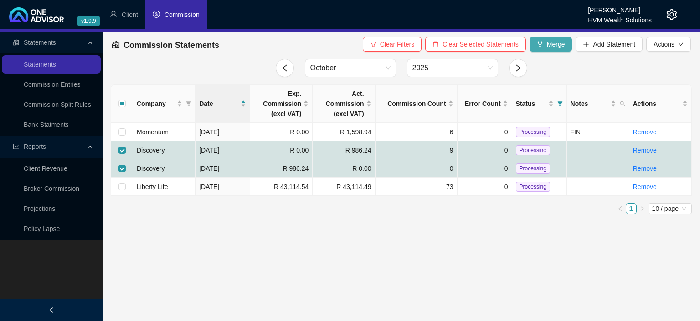
click at [539, 46] on icon "fork" at bounding box center [540, 44] width 6 height 6
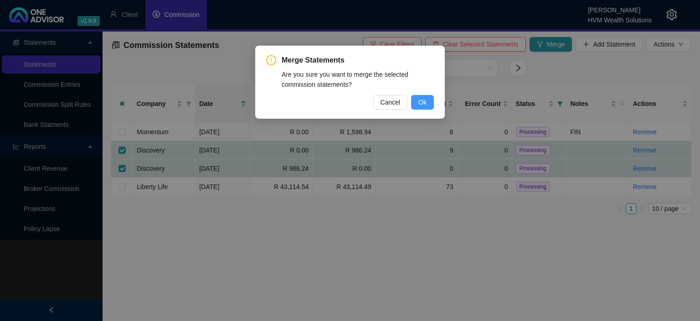
click at [425, 98] on span "Ok" at bounding box center [423, 102] width 8 height 10
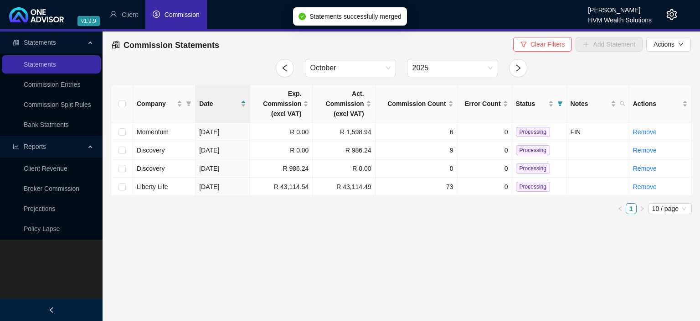
checkbox input "false"
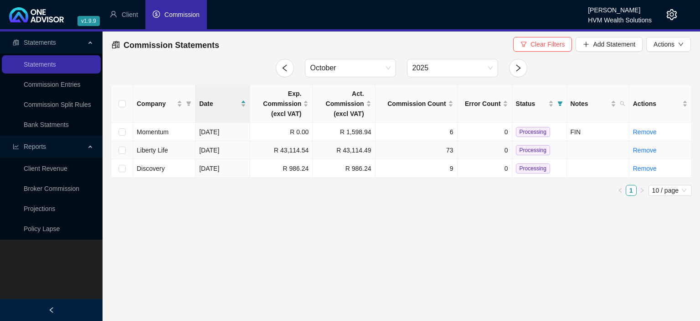
click at [537, 147] on span "Processing" at bounding box center [533, 150] width 34 height 10
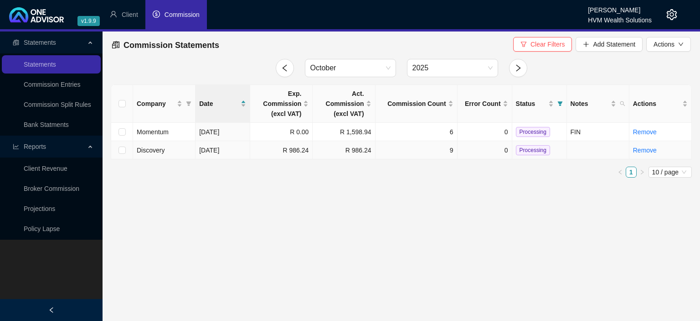
click at [521, 150] on span "Processing" at bounding box center [533, 150] width 34 height 10
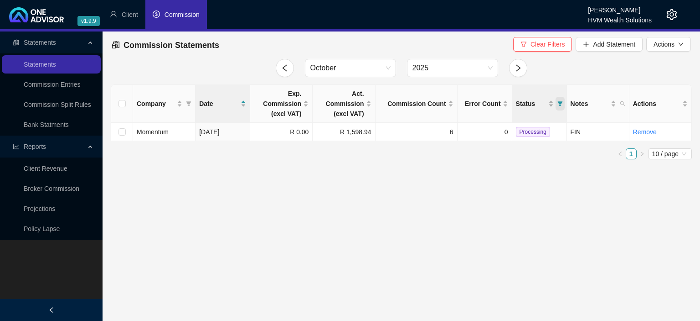
click at [563, 104] on icon "filter" at bounding box center [560, 103] width 5 height 5
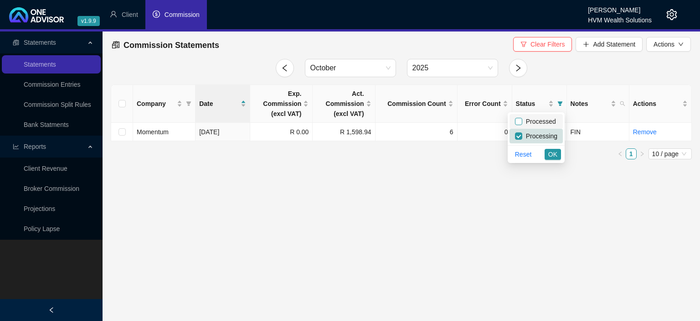
click at [522, 124] on input "checkbox" at bounding box center [518, 121] width 7 height 7
click at [549, 156] on button "OK" at bounding box center [553, 154] width 16 height 11
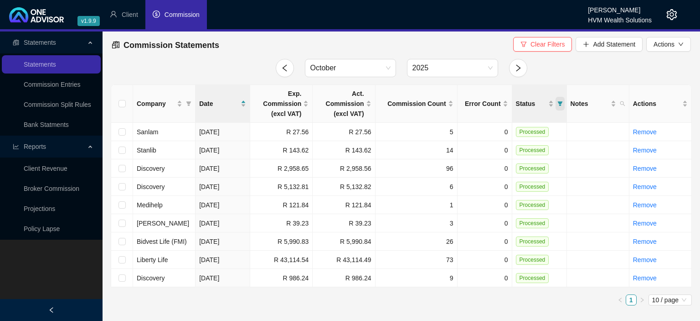
click at [562, 103] on icon "filter" at bounding box center [560, 103] width 5 height 5
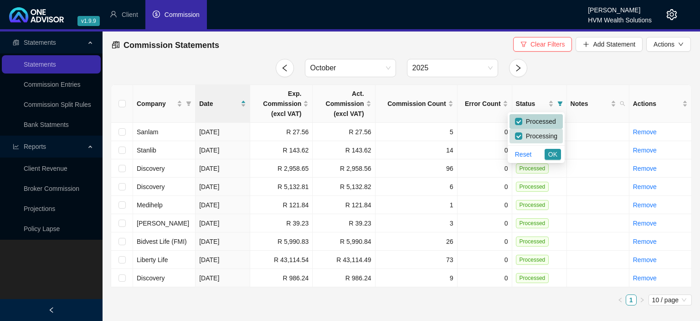
click at [524, 120] on span "Processed" at bounding box center [540, 121] width 34 height 7
checkbox input "false"
click at [554, 158] on span "OK" at bounding box center [553, 154] width 9 height 10
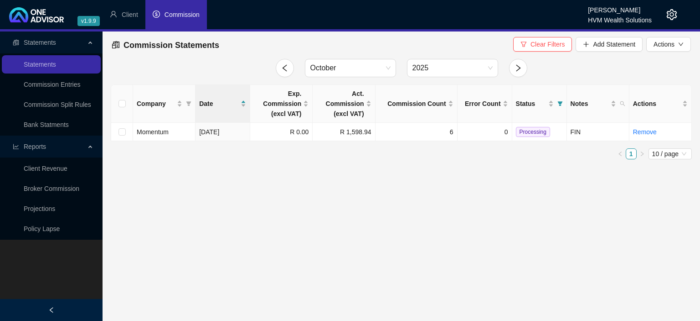
click at [675, 15] on icon "setting" at bounding box center [672, 14] width 11 height 11
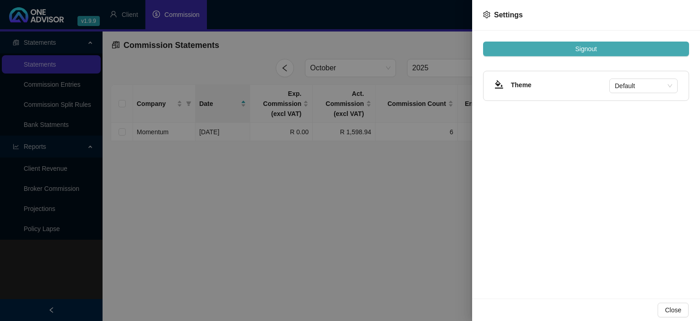
click at [575, 53] on button "Signout" at bounding box center [586, 48] width 206 height 15
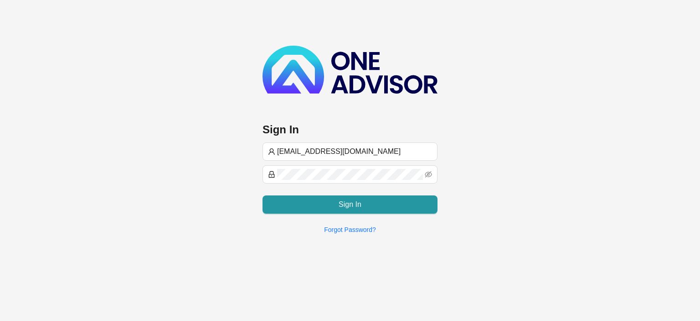
type input "[EMAIL_ADDRESS][DOMAIN_NAME]"
